Goal: Information Seeking & Learning: Learn about a topic

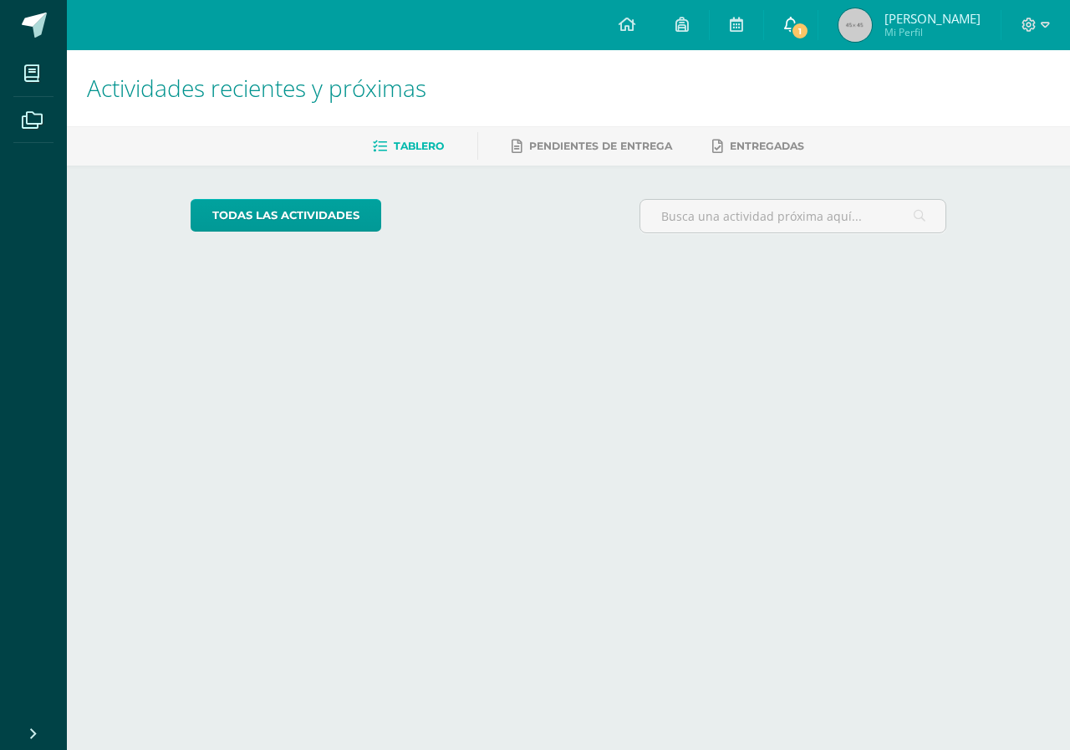
click at [797, 28] on span "1" at bounding box center [800, 31] width 18 height 18
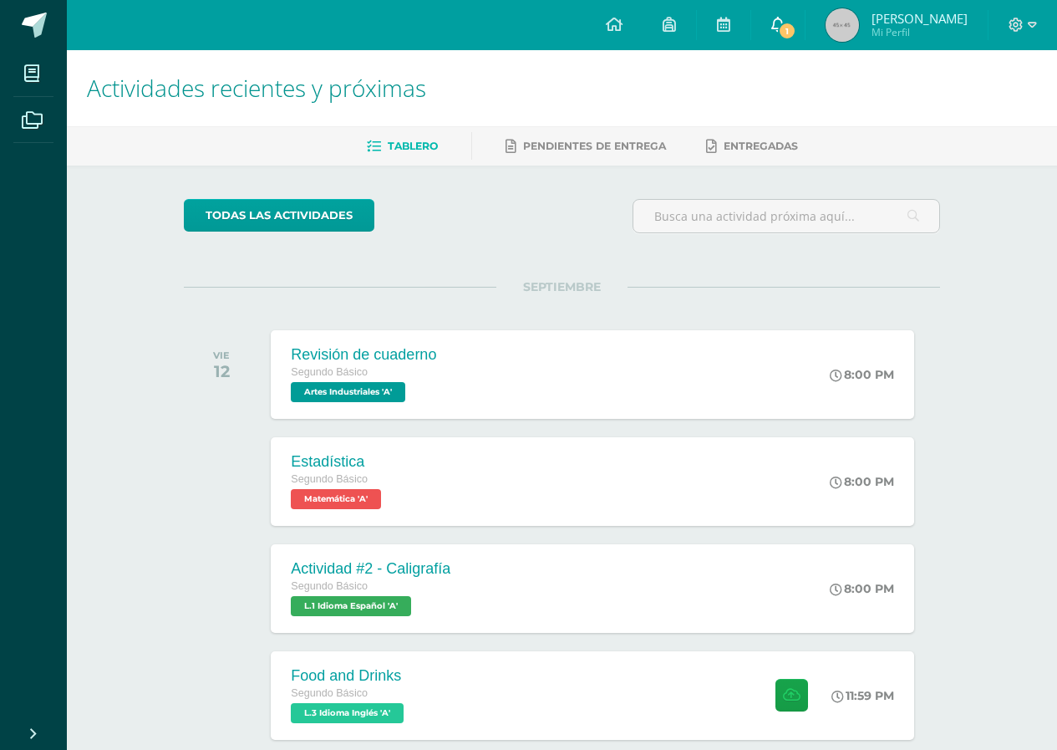
click at [776, 21] on icon at bounding box center [778, 24] width 13 height 15
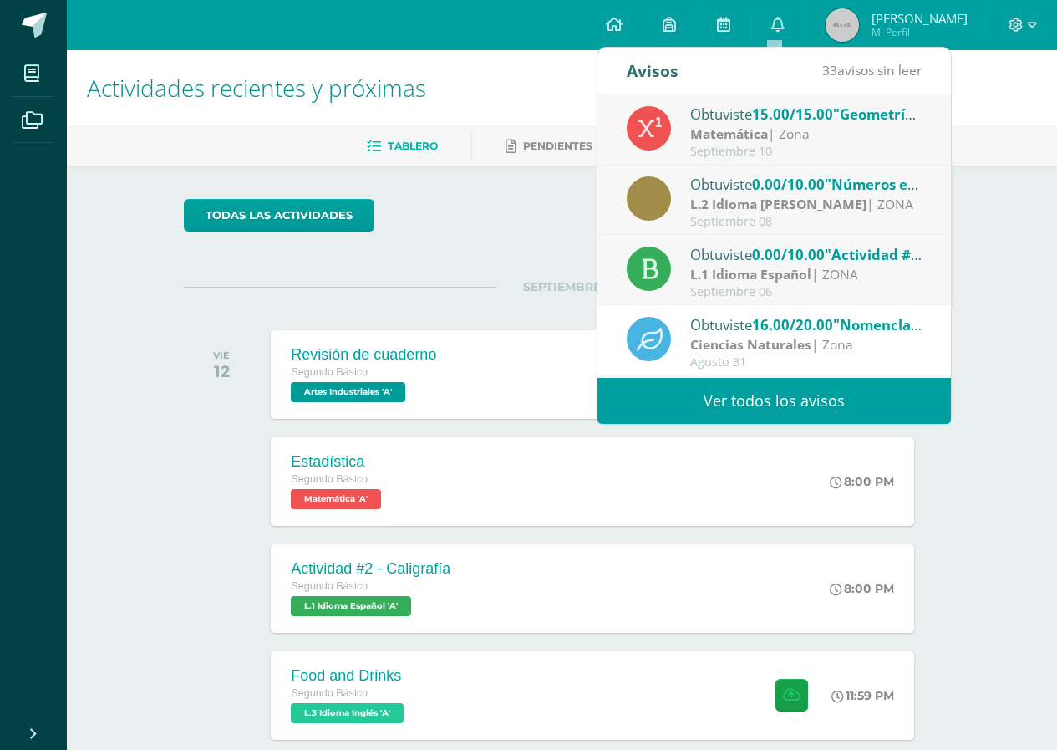
click at [838, 197] on strong "L.2 Idioma [PERSON_NAME]" at bounding box center [778, 204] width 176 height 18
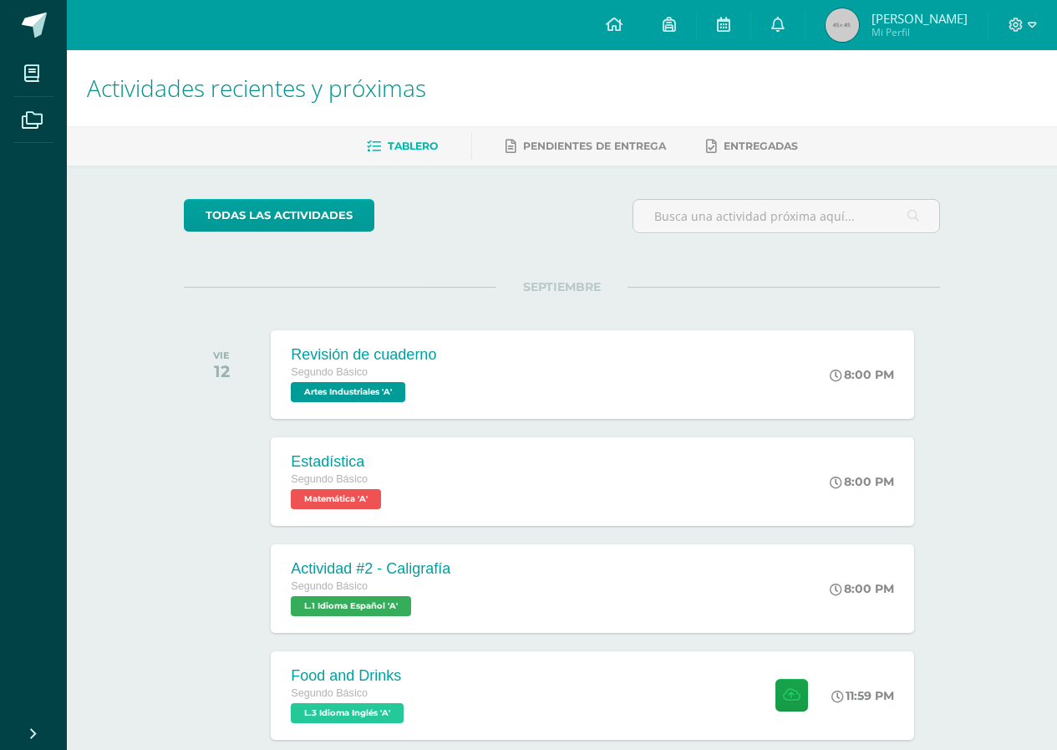
drag, startPoint x: 0, startPoint y: 0, endPoint x: 469, endPoint y: 274, distance: 543.2
click at [469, 274] on div "todas las Actividades No tienes actividades Échale un vistazo a los demás perío…" at bounding box center [561, 613] width 823 height 894
click at [381, 476] on div "Segundo Básico" at bounding box center [335, 480] width 95 height 18
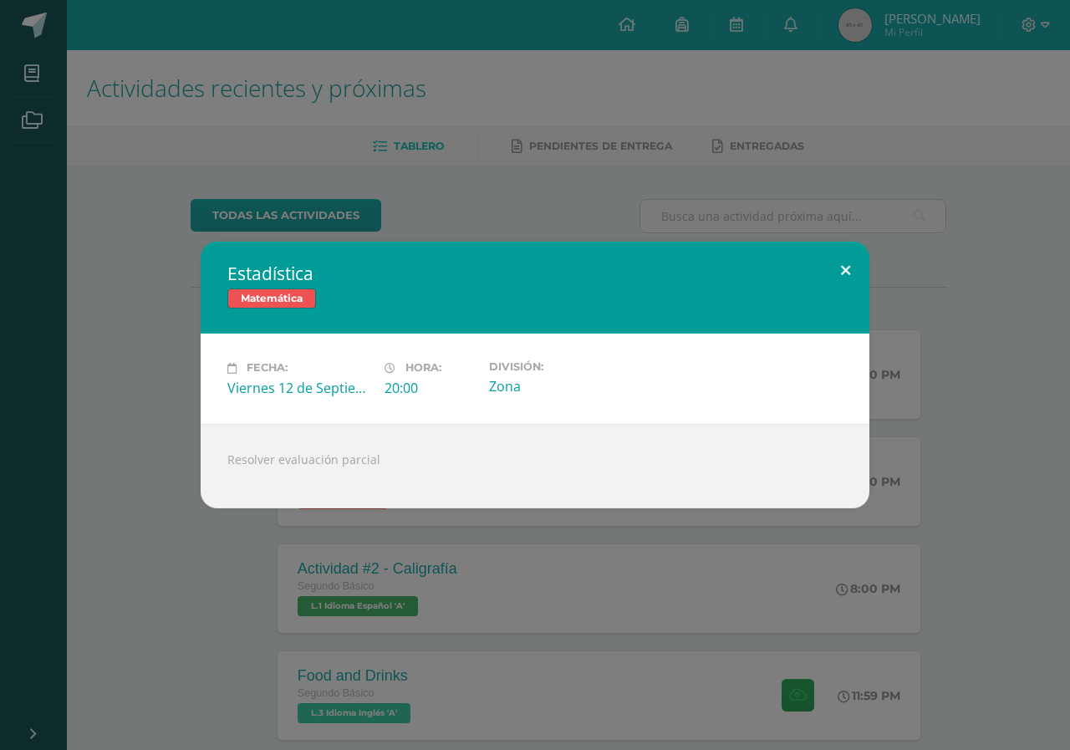
click at [841, 262] on button at bounding box center [846, 270] width 48 height 57
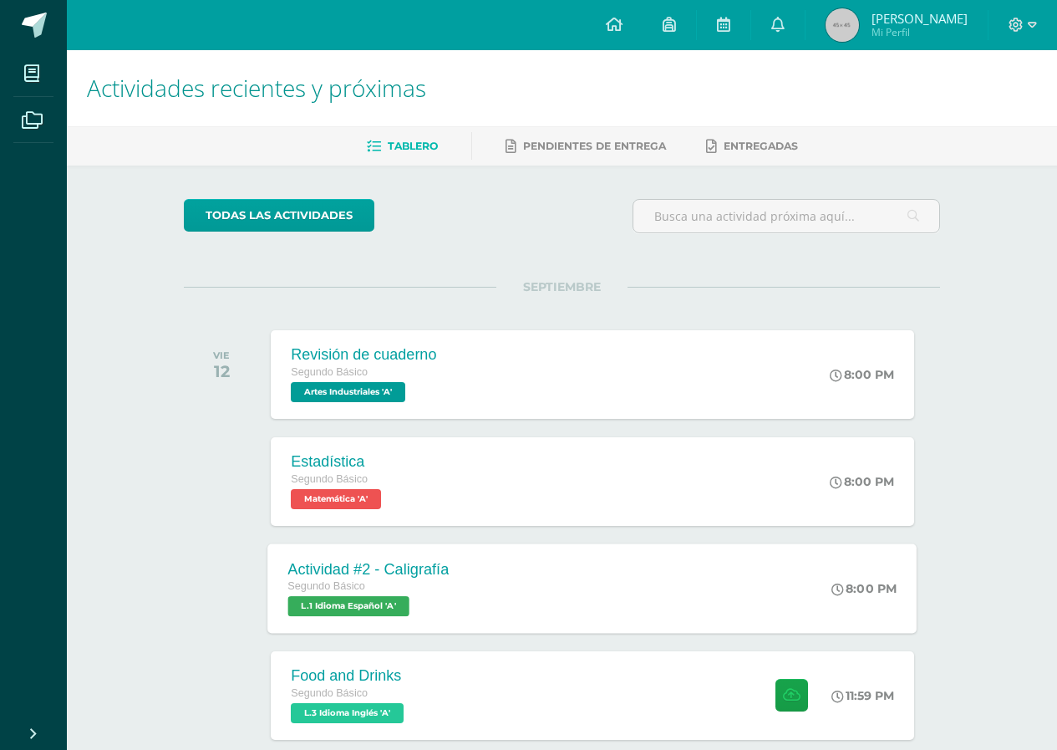
click at [425, 614] on div "Segundo Básico L.1 Idioma Español 'A'" at bounding box center [368, 597] width 161 height 38
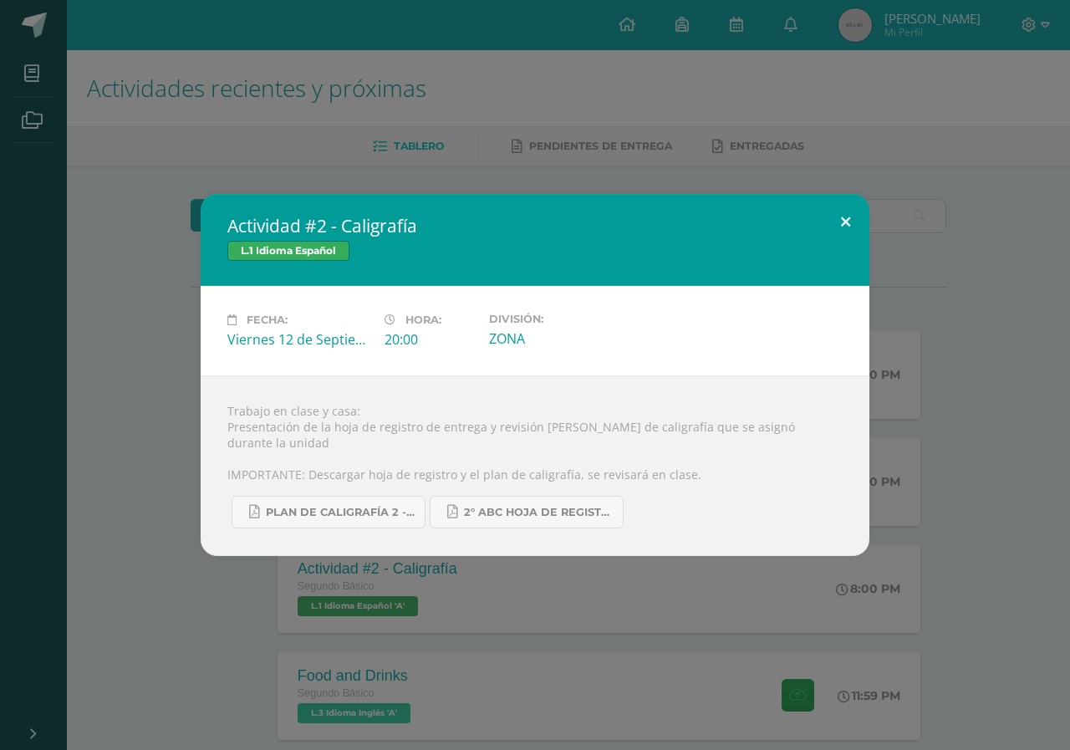
click at [840, 236] on button at bounding box center [846, 222] width 48 height 57
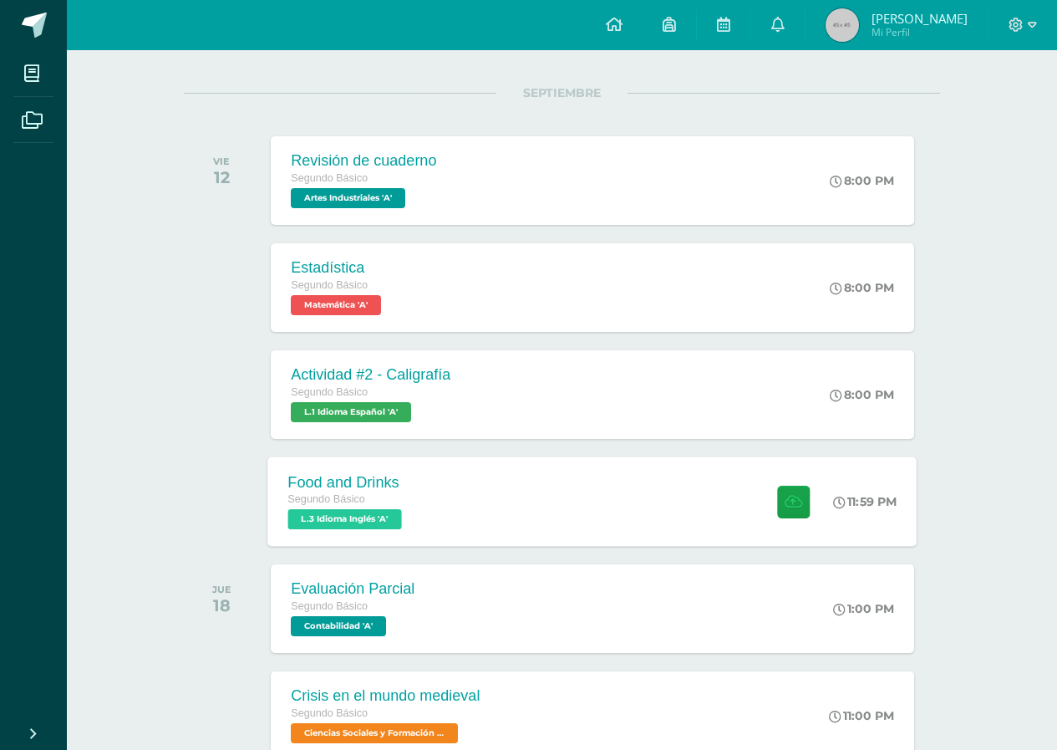
scroll to position [251, 0]
